Goal: Task Accomplishment & Management: Complete application form

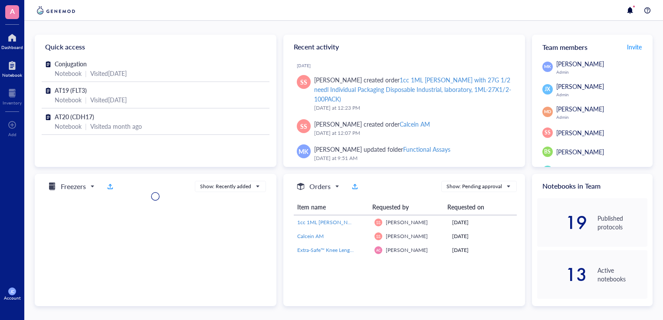
click at [13, 75] on div "Notebook" at bounding box center [12, 74] width 20 height 5
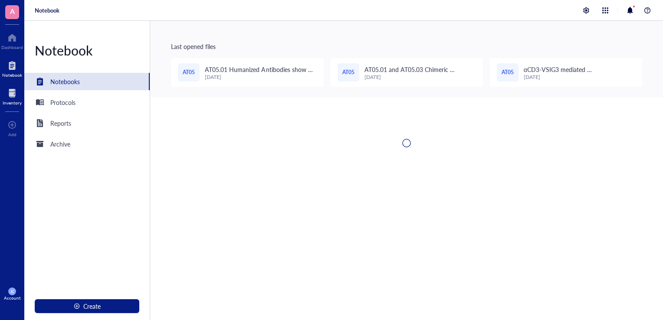
click at [16, 96] on div at bounding box center [12, 93] width 19 height 14
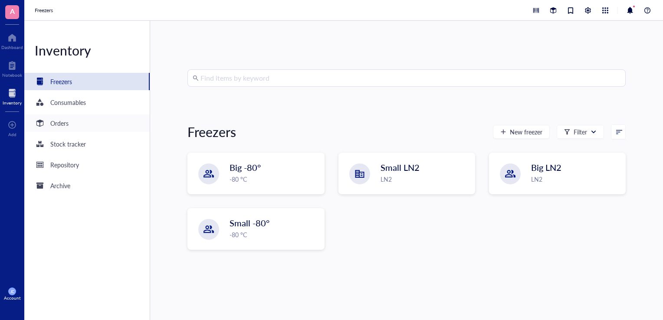
click at [55, 122] on div "Orders" at bounding box center [59, 123] width 18 height 10
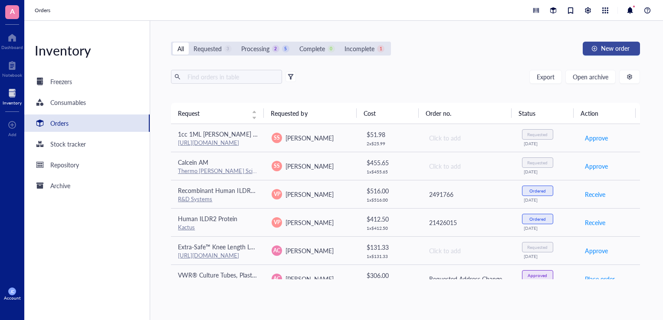
click at [600, 49] on button "New order" at bounding box center [610, 49] width 57 height 14
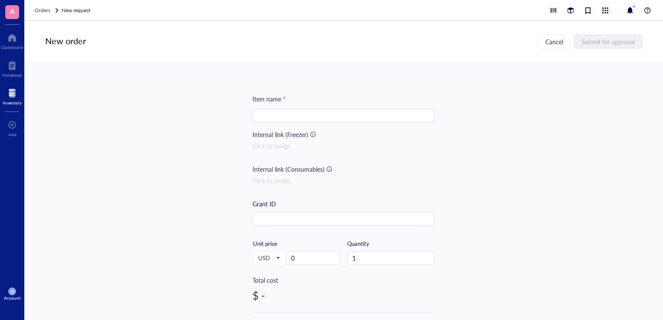
click at [357, 115] on input "search" at bounding box center [344, 115] width 172 height 13
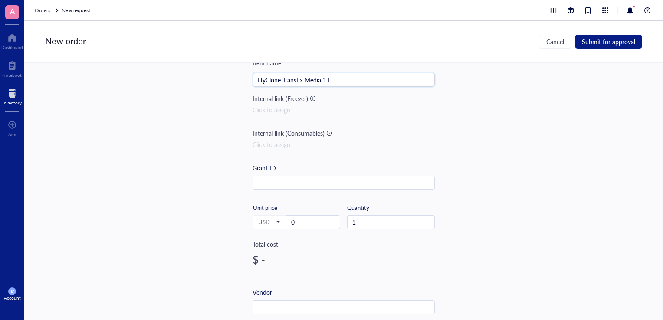
scroll to position [87, 0]
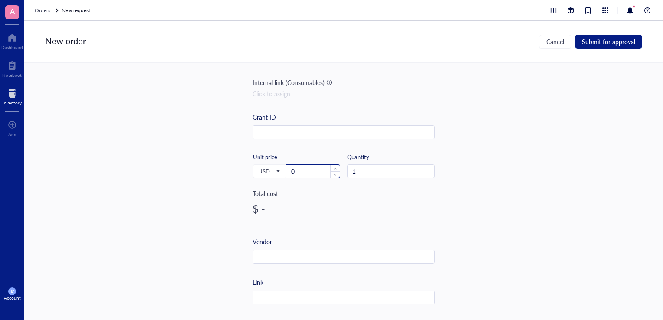
type input "HyClone TransFx Media 1 L"
click at [306, 168] on input "0" at bounding box center [312, 171] width 53 height 13
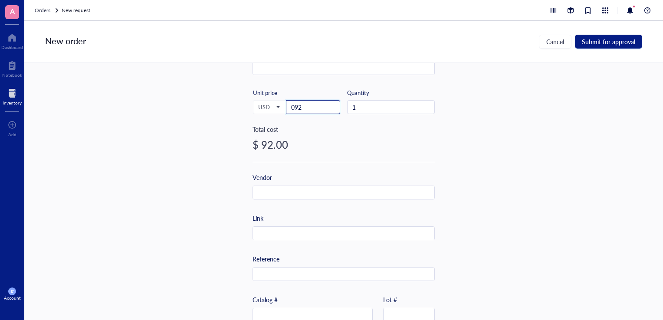
scroll to position [173, 0]
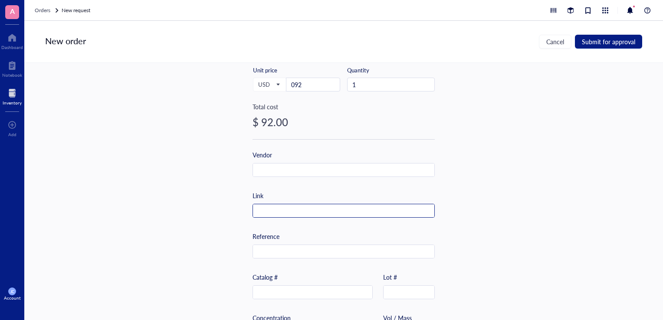
type input "92"
click at [291, 205] on input "text" at bounding box center [343, 211] width 181 height 14
paste input "https://www.cytivalifesciences.com/en/us/shop/cell-culture-and-fermentation/med…"
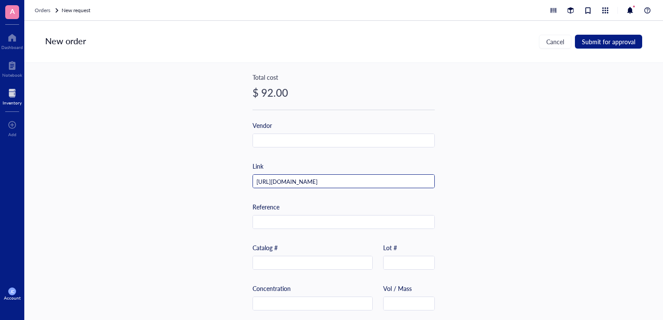
scroll to position [217, 0]
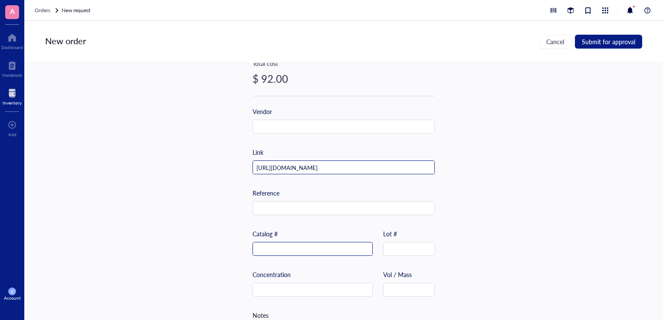
type input "https://www.cytivalifesciences.com/en/us/shop/cell-culture-and-fermentation/med…"
click at [291, 245] on input "text" at bounding box center [312, 249] width 119 height 14
click at [257, 248] on input "text" at bounding box center [312, 249] width 119 height 14
paste input "SH30941.02"
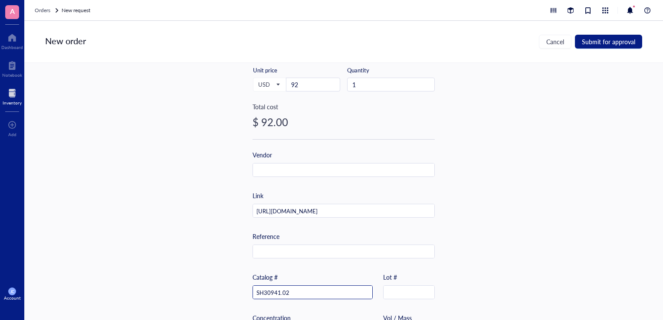
scroll to position [257, 0]
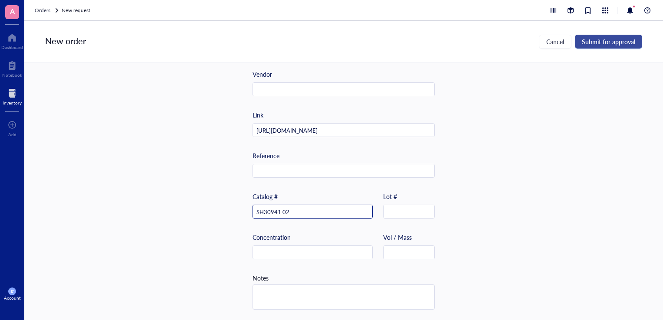
type input "SH30941.02"
click at [600, 46] on button "Submit for approval" at bounding box center [608, 42] width 67 height 14
